Goal: Information Seeking & Learning: Learn about a topic

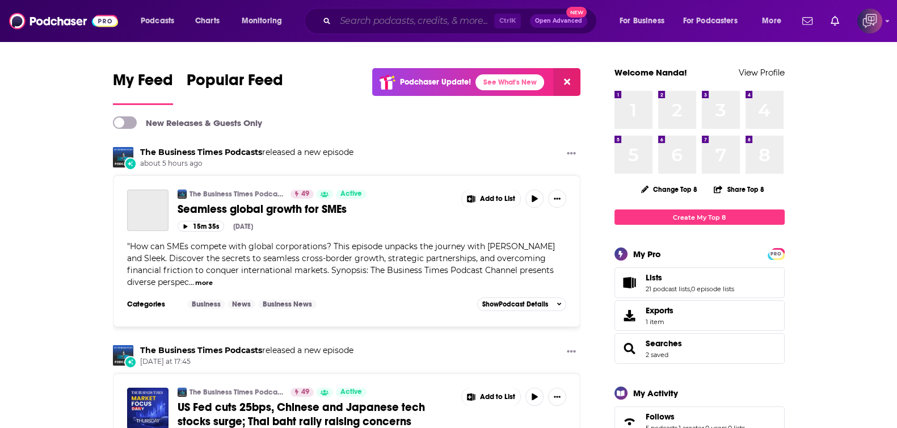
click at [445, 26] on input "Search podcasts, credits, & more..." at bounding box center [414, 21] width 159 height 18
paste input "Radical with [PERSON_NAME]"
type input "Radical with [PERSON_NAME]"
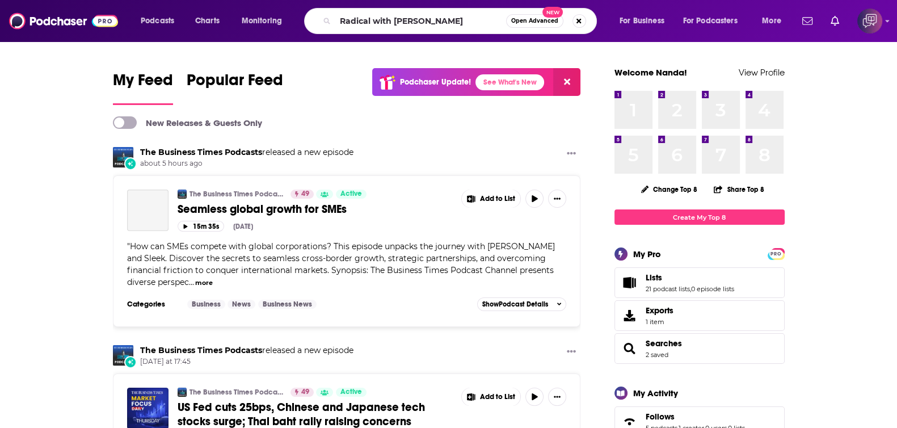
click at [541, 23] on span "Open Advanced" at bounding box center [534, 21] width 47 height 6
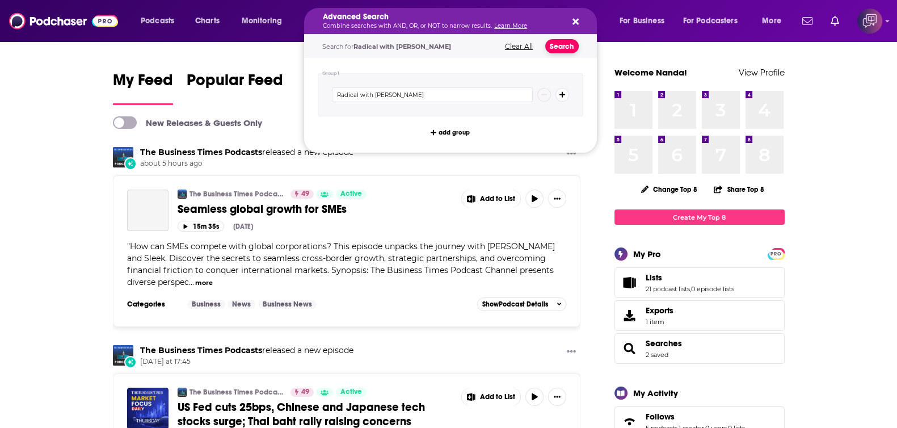
click at [566, 44] on button "Search" at bounding box center [561, 46] width 33 height 14
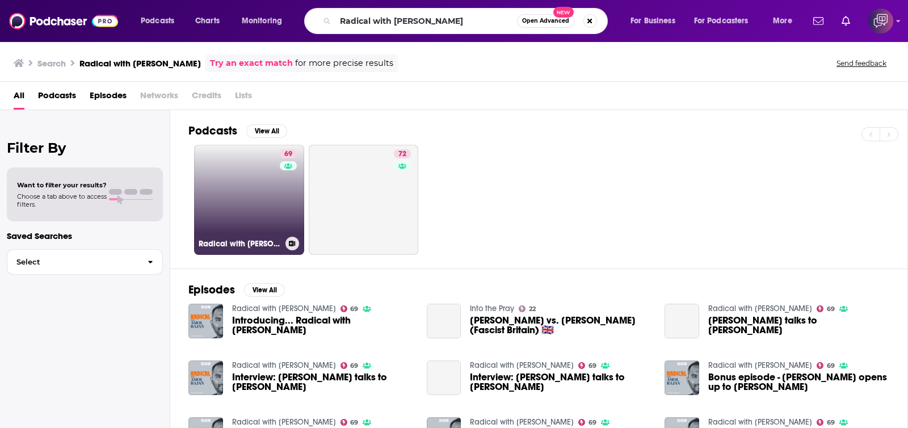
click at [261, 188] on link "69 Radical with [PERSON_NAME]" at bounding box center [249, 200] width 110 height 110
